Goal: Find specific page/section: Find specific page/section

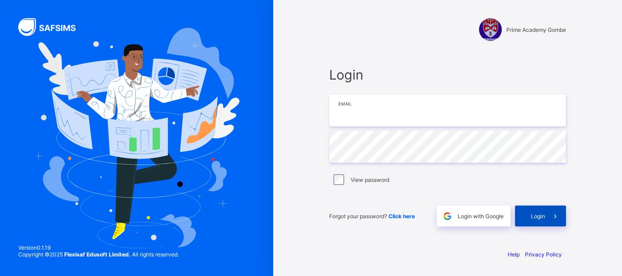
type input "**********"
click at [539, 208] on div "Login" at bounding box center [540, 216] width 51 height 21
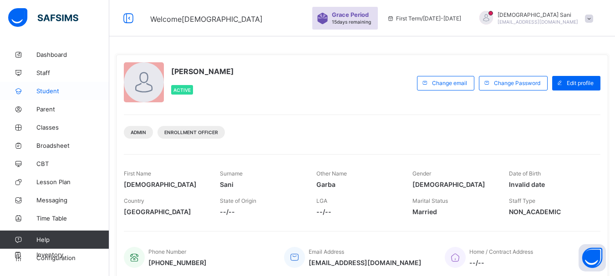
click at [53, 88] on span "Student" at bounding box center [72, 90] width 73 height 7
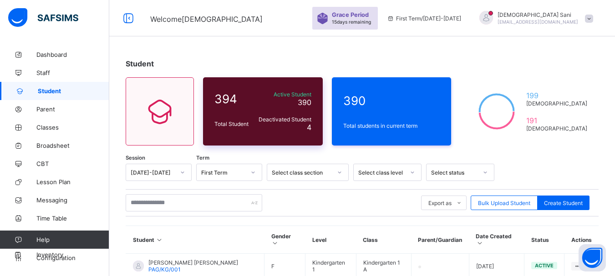
click at [293, 91] on div "Active Student 390" at bounding box center [283, 99] width 59 height 20
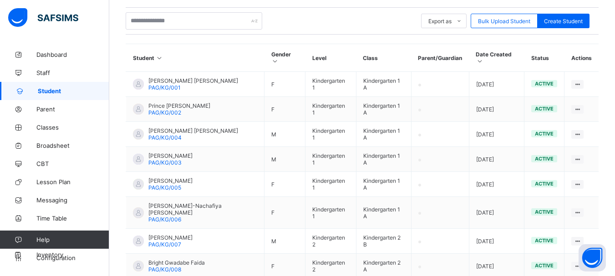
scroll to position [137, 0]
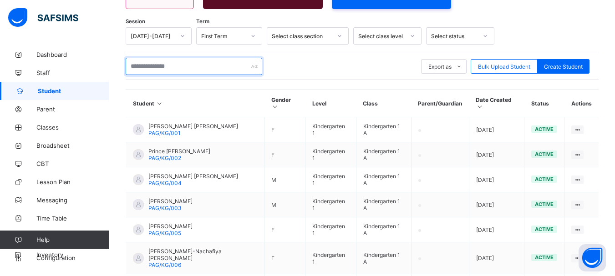
click at [249, 64] on input "text" at bounding box center [194, 66] width 137 height 17
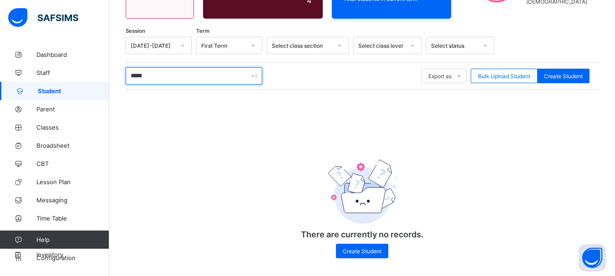
scroll to position [133, 0]
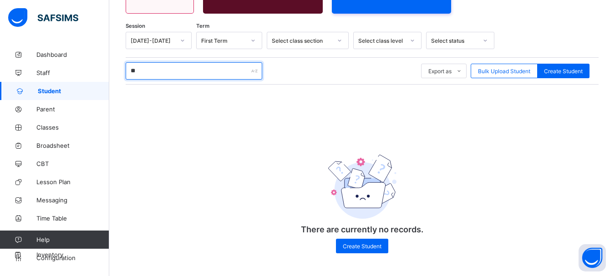
type input "*"
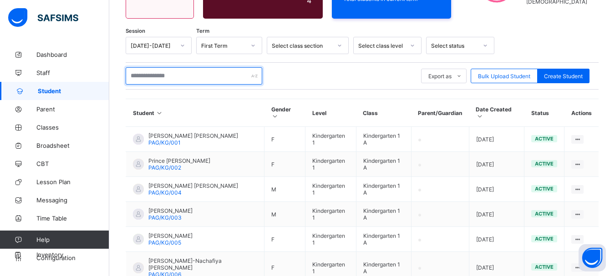
scroll to position [137, 0]
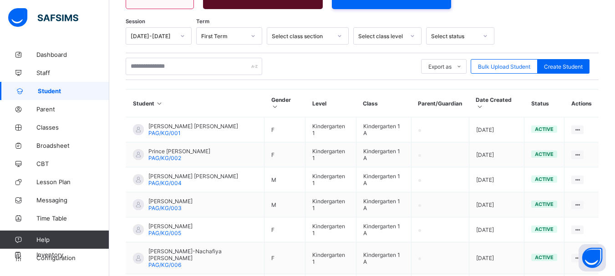
click at [326, 36] on div "Select class section" at bounding box center [302, 36] width 60 height 7
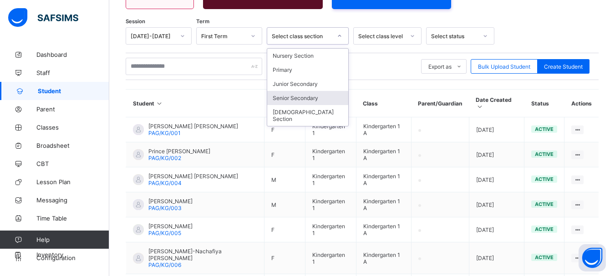
click at [314, 96] on div "Senior Secondary" at bounding box center [307, 98] width 81 height 14
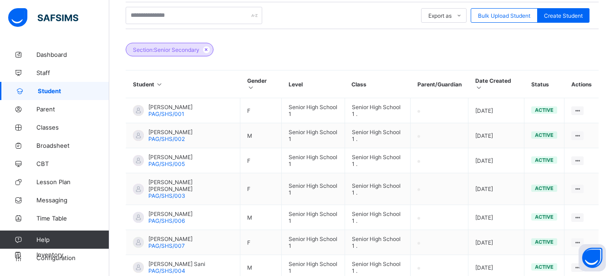
scroll to position [80, 0]
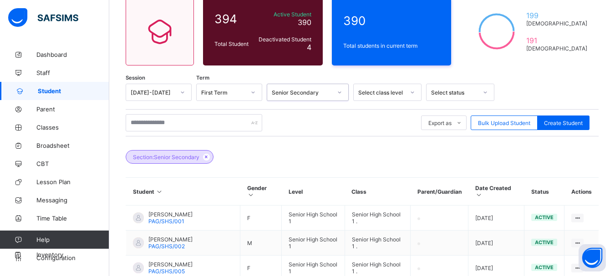
click at [305, 92] on div "Senior Secondary" at bounding box center [302, 92] width 60 height 7
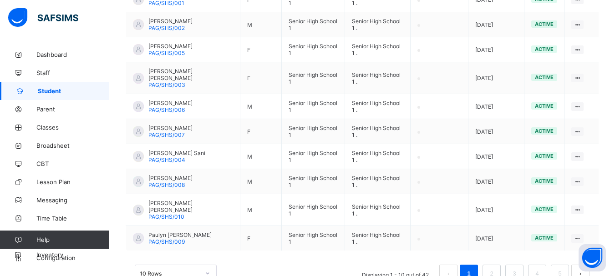
scroll to position [308, 0]
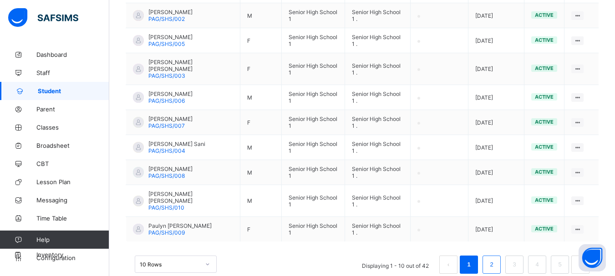
click at [492, 256] on li "2" at bounding box center [491, 265] width 18 height 18
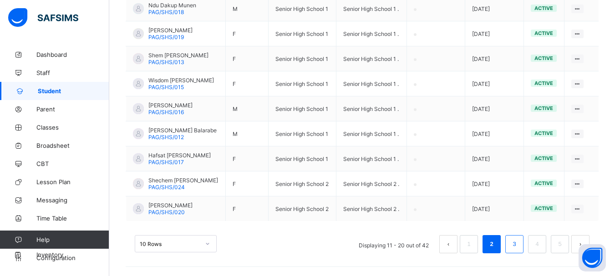
click at [523, 243] on li "3" at bounding box center [514, 244] width 18 height 18
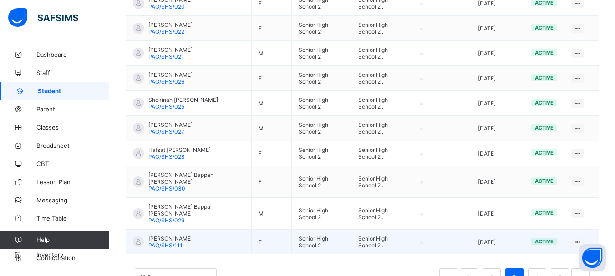
scroll to position [321, 0]
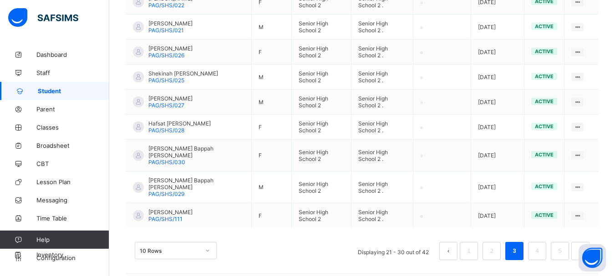
click at [583, 242] on button "next page" at bounding box center [580, 251] width 18 height 18
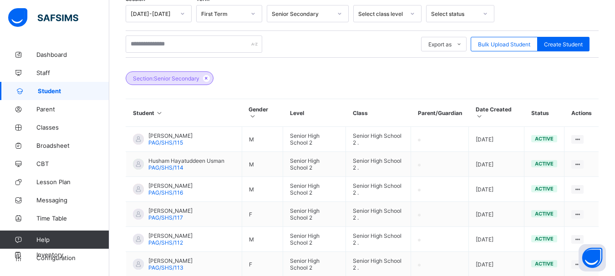
scroll to position [308, 0]
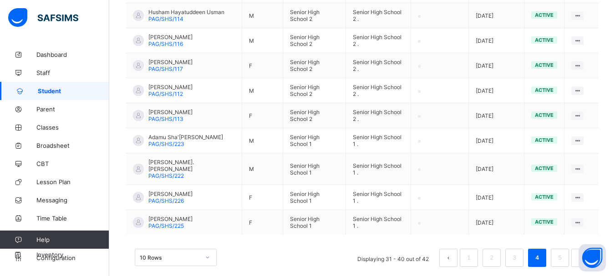
click at [584, 249] on button "next page" at bounding box center [580, 258] width 18 height 18
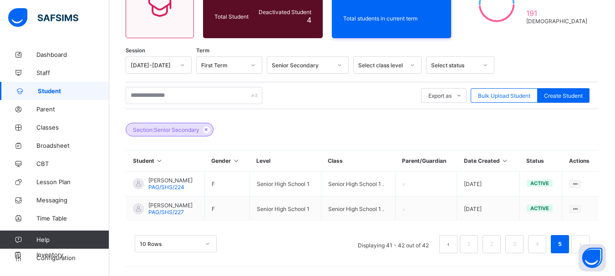
scroll to position [107, 0]
click at [457, 246] on button "prev page" at bounding box center [448, 244] width 18 height 18
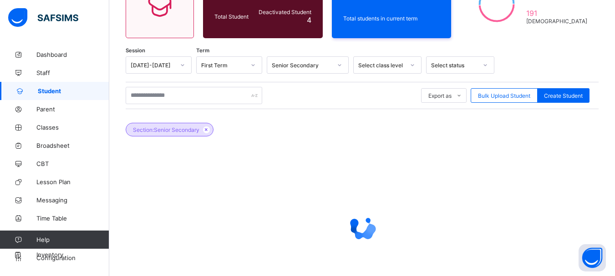
click at [459, 246] on div at bounding box center [362, 227] width 473 height 173
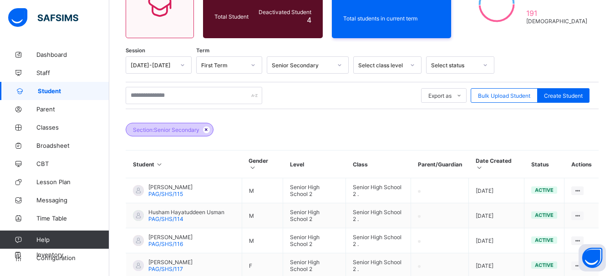
click at [209, 127] on icon at bounding box center [207, 129] width 8 height 5
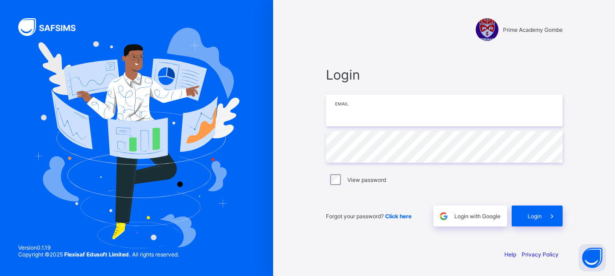
type input "**********"
